Goal: Navigation & Orientation: Find specific page/section

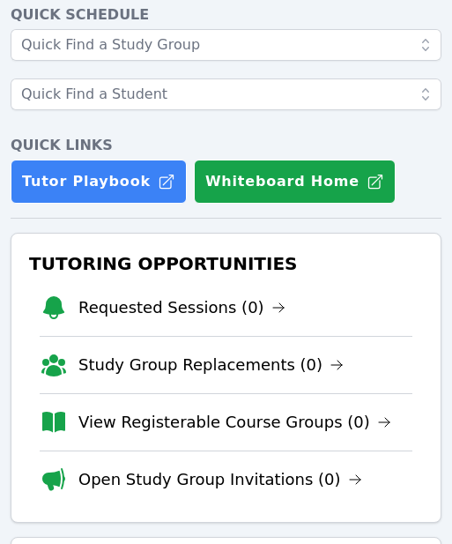
scroll to position [101, 0]
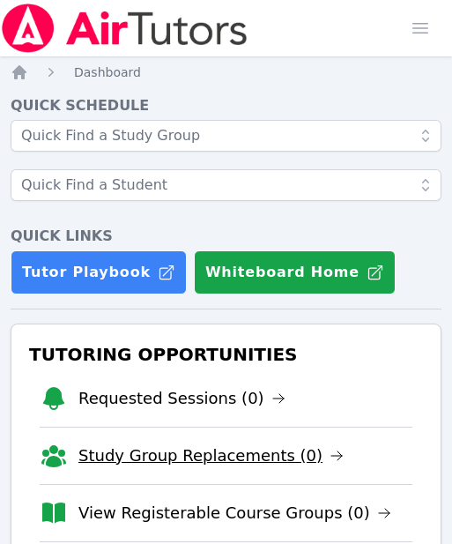
scroll to position [1, 0]
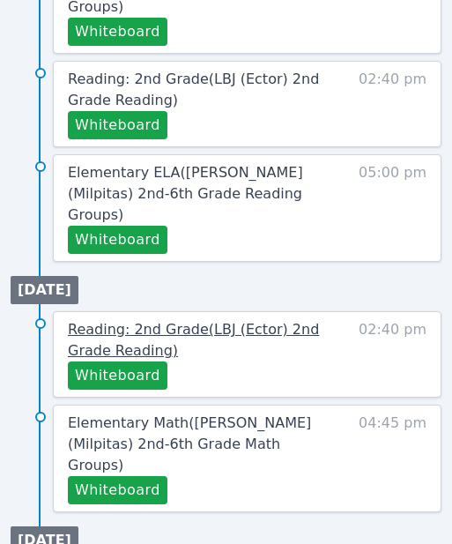
scroll to position [1602, 0]
